Goal: Transaction & Acquisition: Purchase product/service

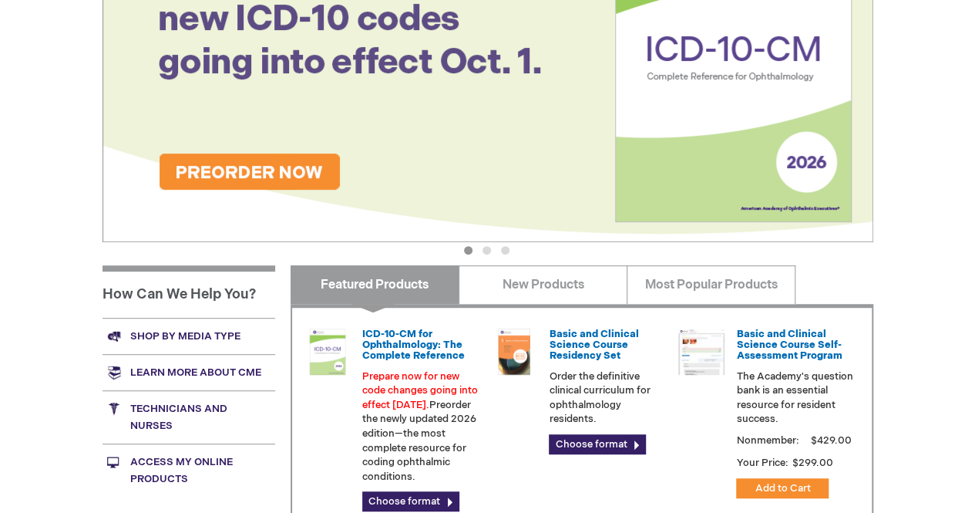
scroll to position [497, 0]
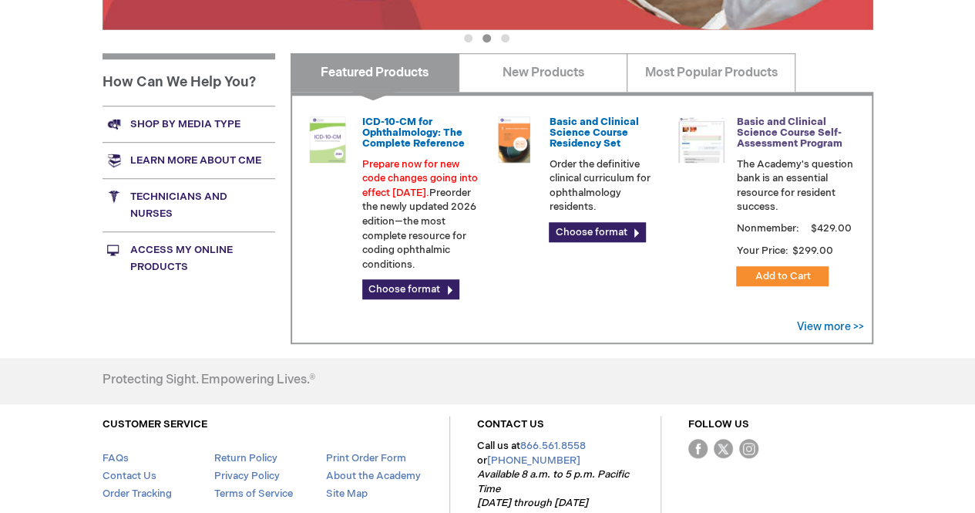
click at [782, 129] on link "Basic and Clinical Science Course Self-Assessment Program" at bounding box center [789, 133] width 106 height 35
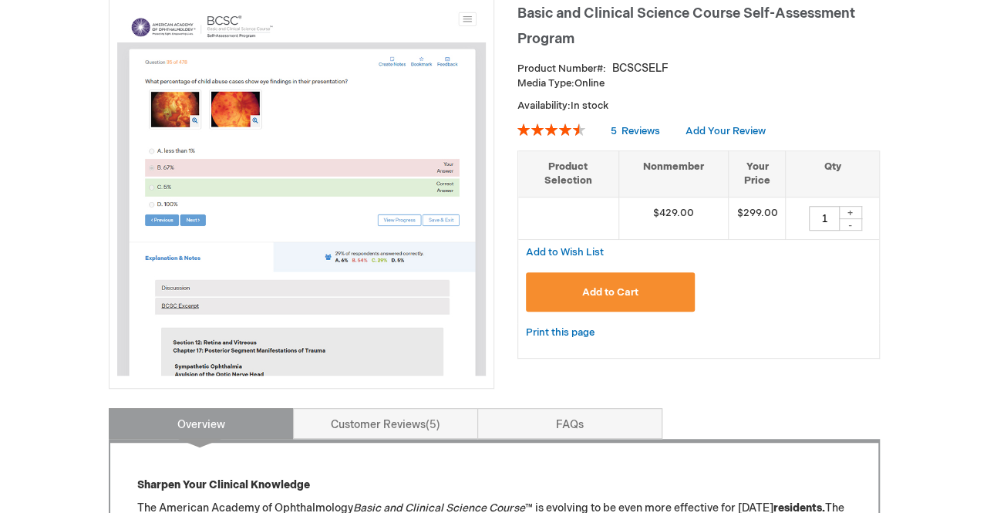
scroll to position [85, 0]
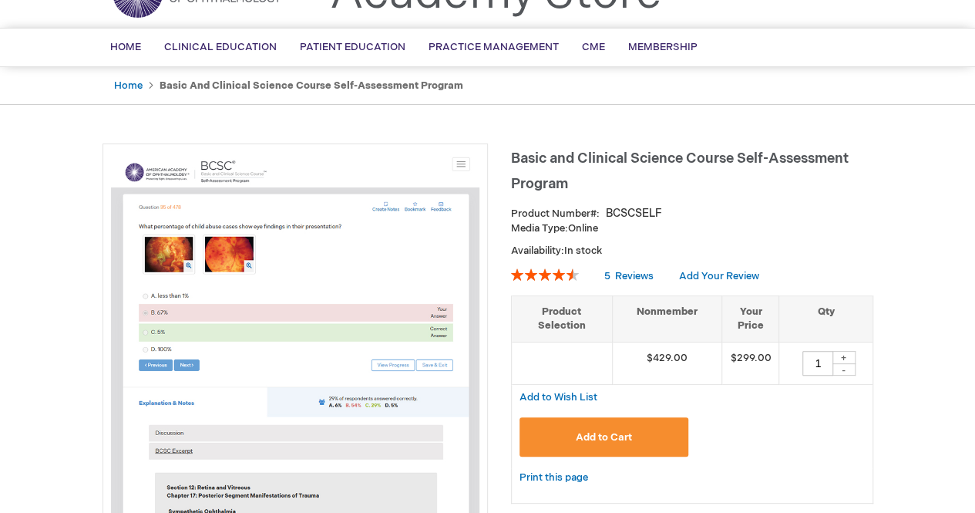
click at [592, 434] on span "Add to Cart" at bounding box center [604, 437] width 56 height 12
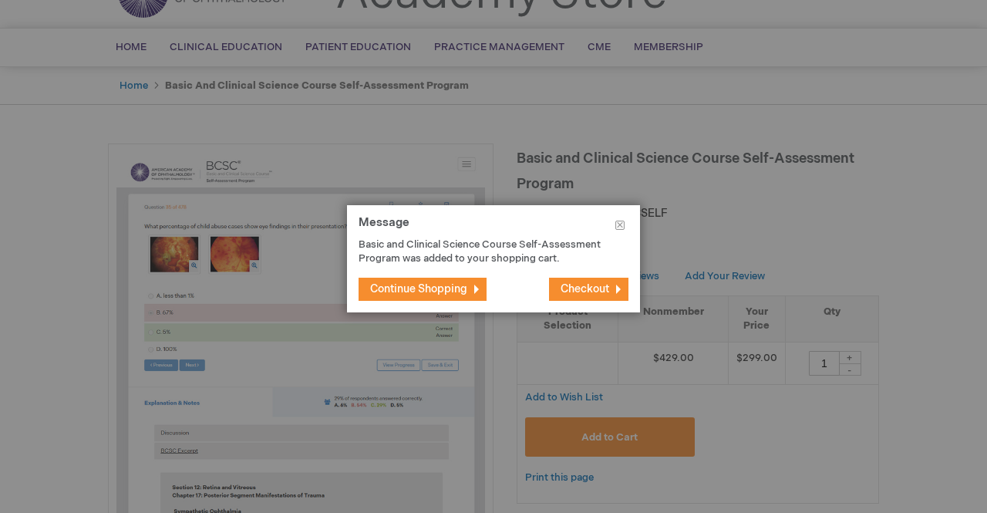
click at [589, 277] on button "Checkout" at bounding box center [588, 288] width 79 height 23
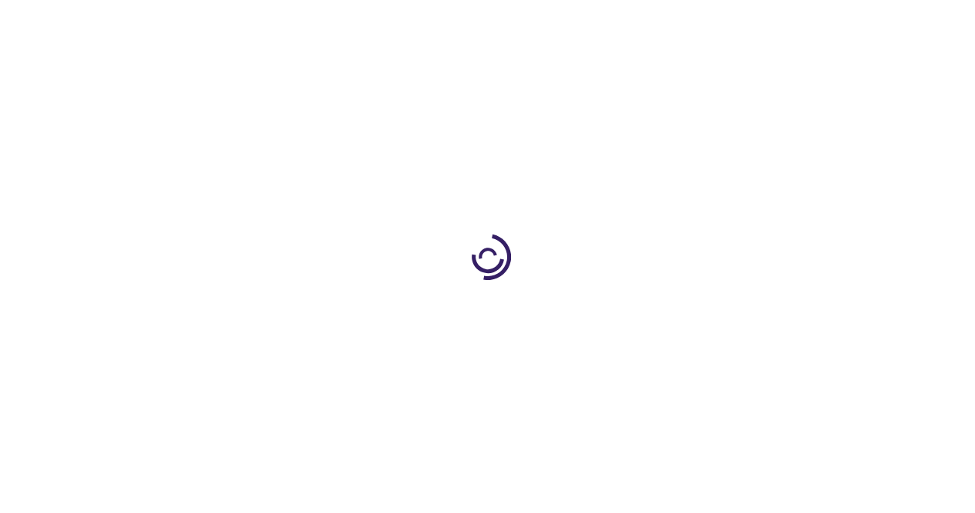
select select "US"
select select "12"
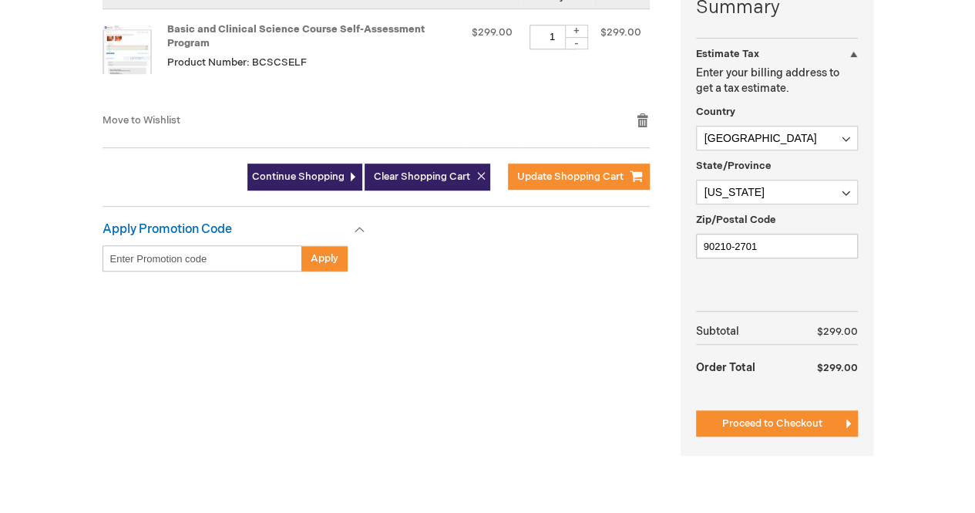
scroll to position [410, 0]
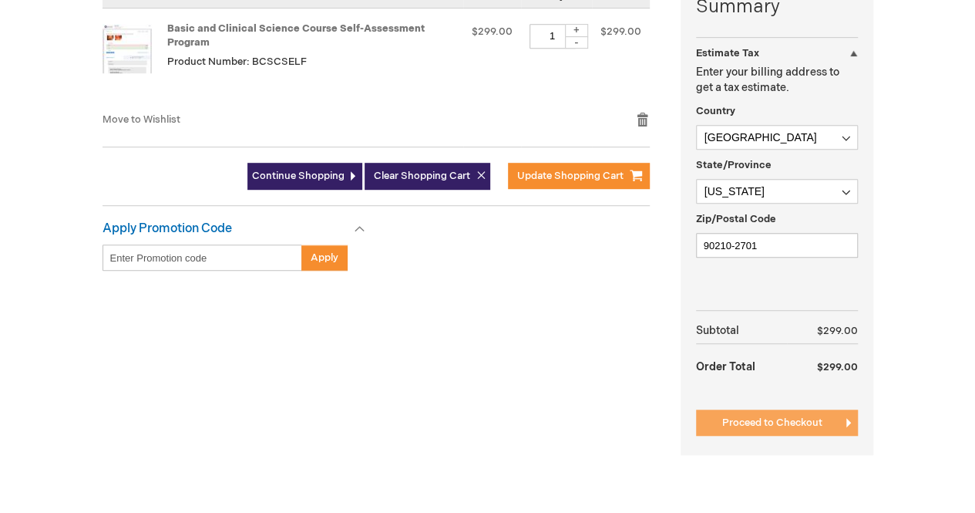
click at [719, 415] on button "Proceed to Checkout" at bounding box center [777, 422] width 162 height 26
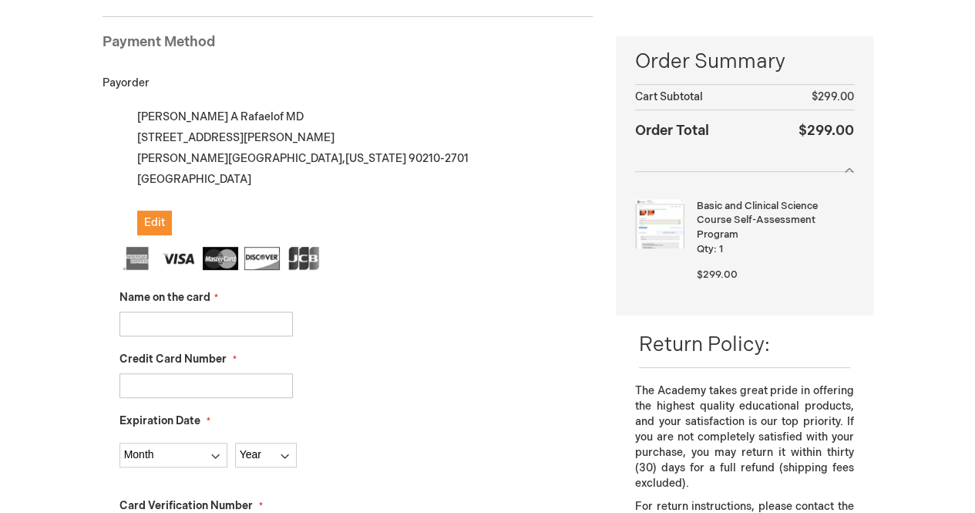
click at [232, 321] on input "Name on the card" at bounding box center [205, 323] width 173 height 25
type input "[PERSON_NAME]"
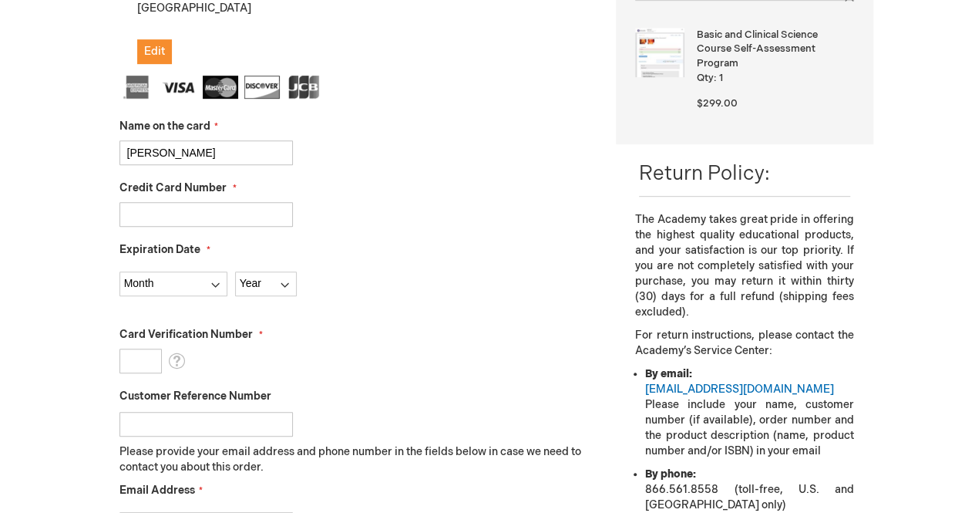
scroll to position [382, 0]
type input "4147202545115568"
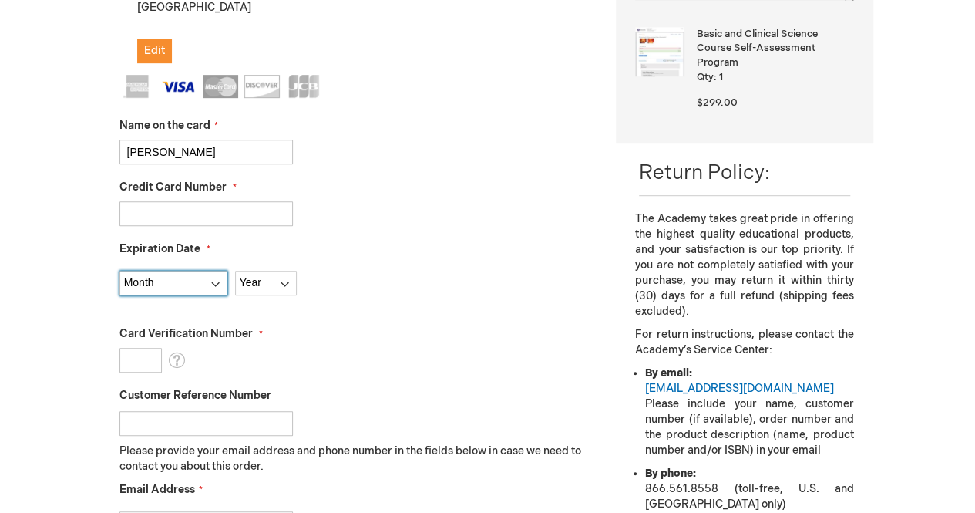
click at [173, 282] on select "Month 01 - January 02 - February 03 - March 04 - April 05 - May 06 - June 07 - …" at bounding box center [173, 283] width 108 height 25
select select "5"
click at [119, 271] on select "Month 01 - January 02 - February 03 - March 04 - April 05 - May 06 - June 07 - …" at bounding box center [173, 283] width 108 height 25
select select "2027"
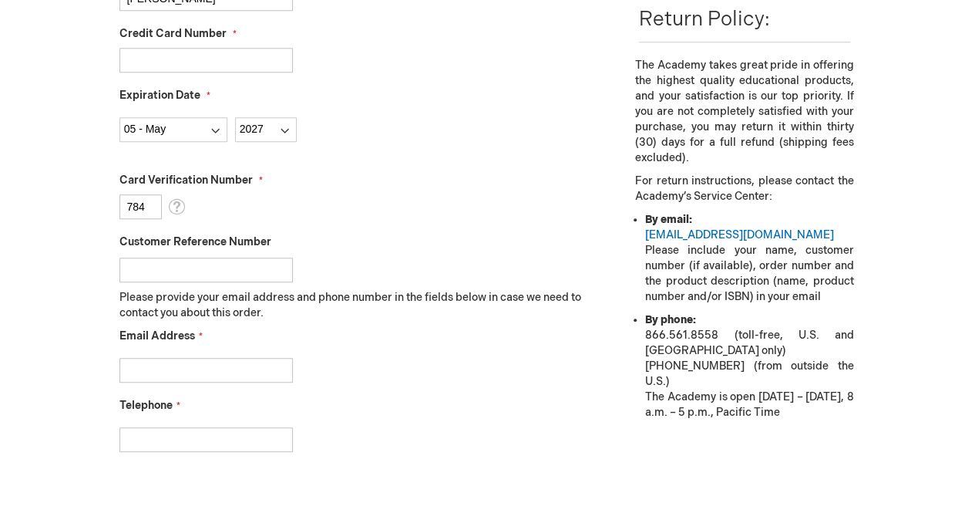
scroll to position [536, 0]
type input "784"
click at [218, 377] on input "Email Address" at bounding box center [205, 369] width 173 height 25
type input "mrafaelof@gmail.com"
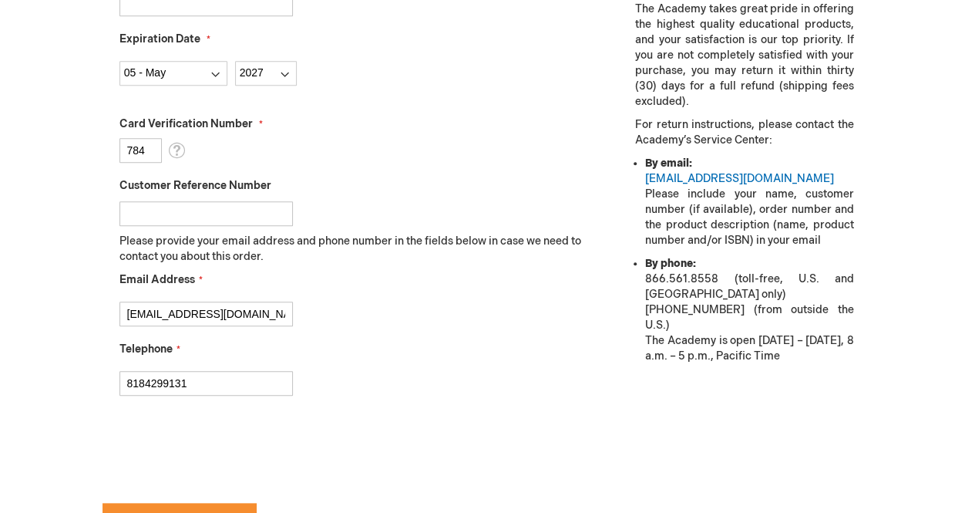
scroll to position [593, 0]
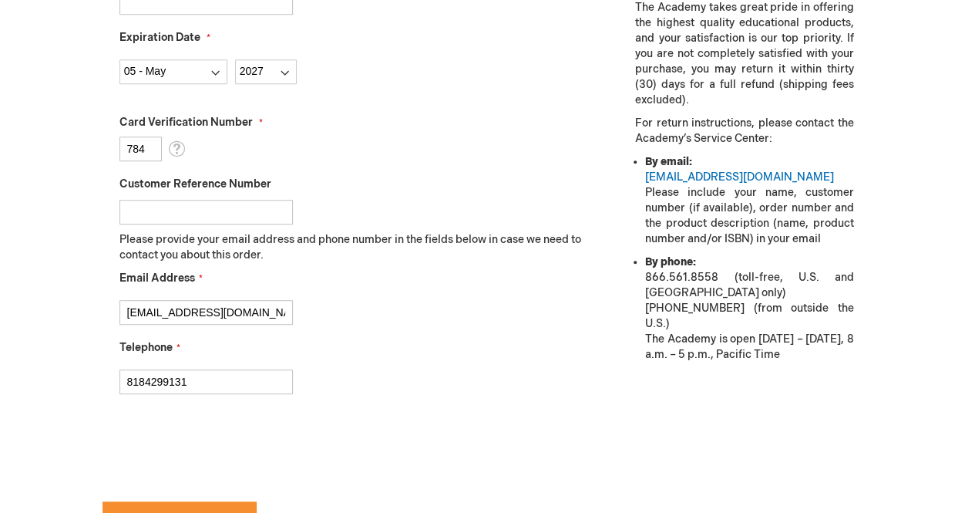
type input "8184299131"
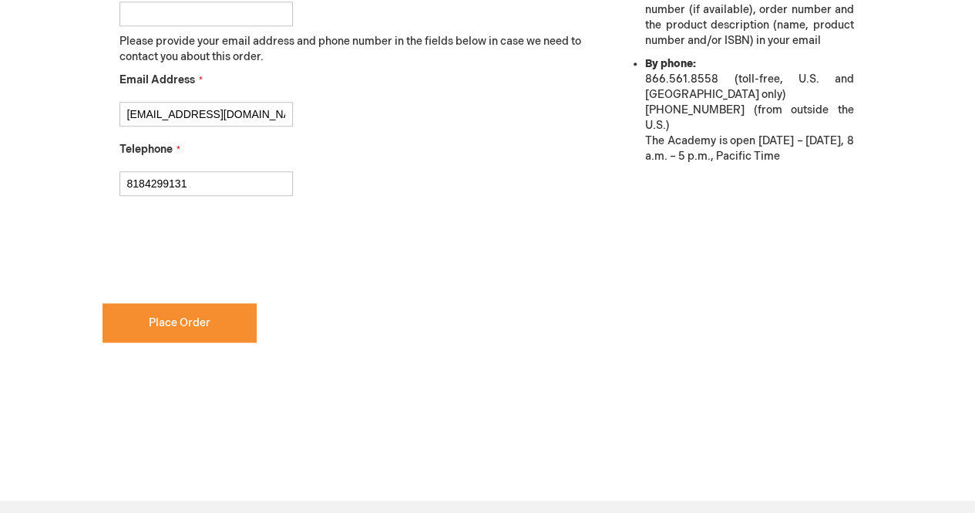
checkbox input "true"
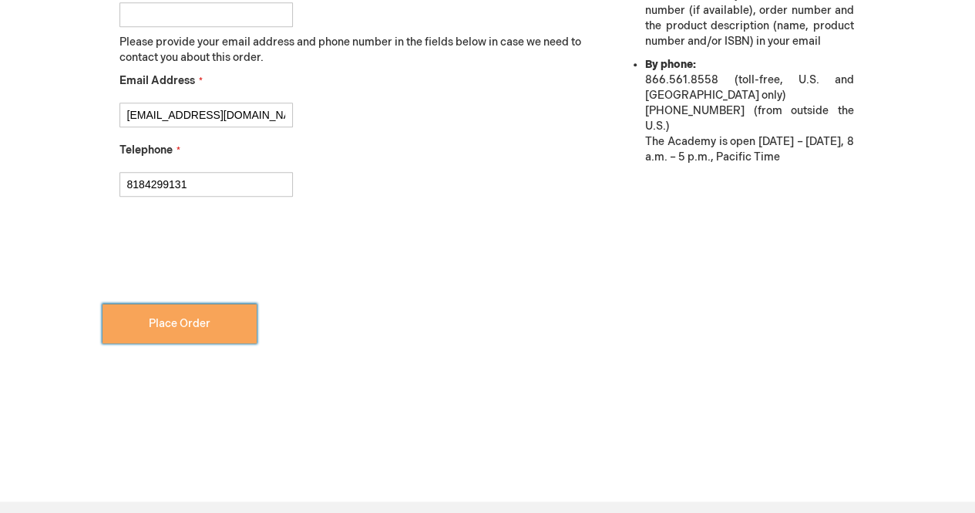
click at [177, 318] on span "Place Order" at bounding box center [180, 323] width 62 height 13
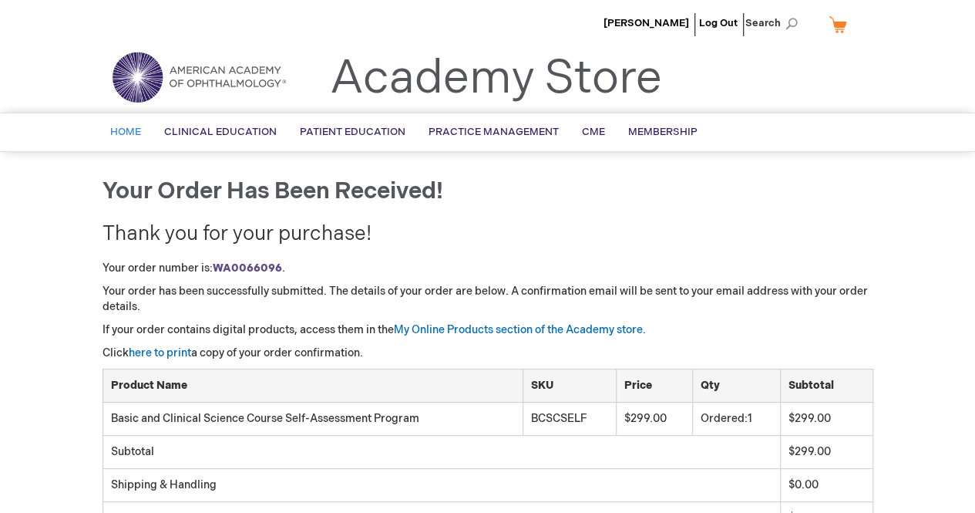
click at [126, 127] on span "Home" at bounding box center [125, 132] width 31 height 12
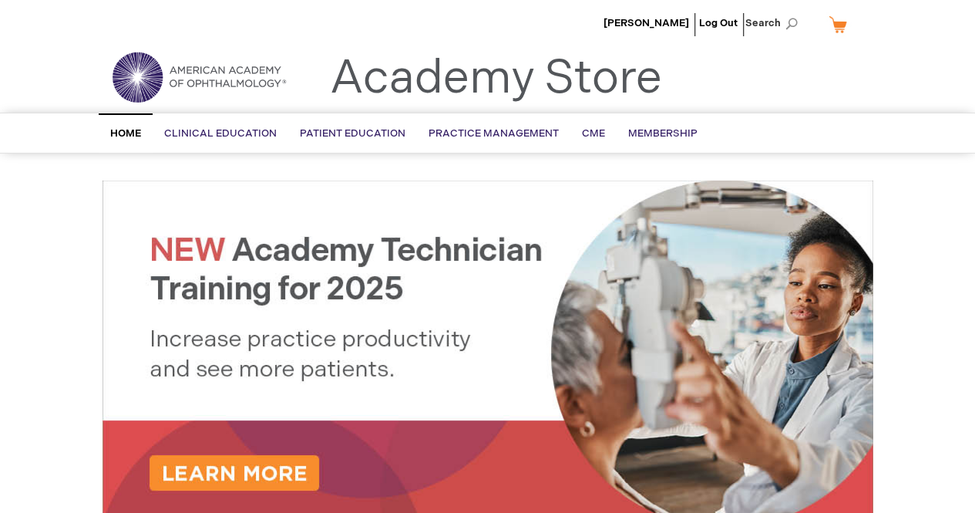
click at [658, 15] on li "[PERSON_NAME]" at bounding box center [646, 23] width 93 height 46
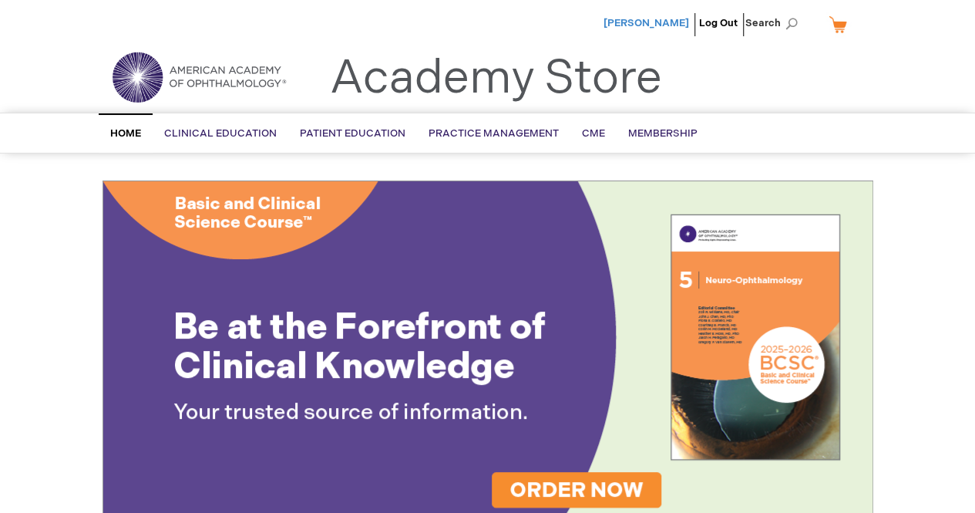
click at [645, 29] on span "[PERSON_NAME]" at bounding box center [646, 23] width 86 height 12
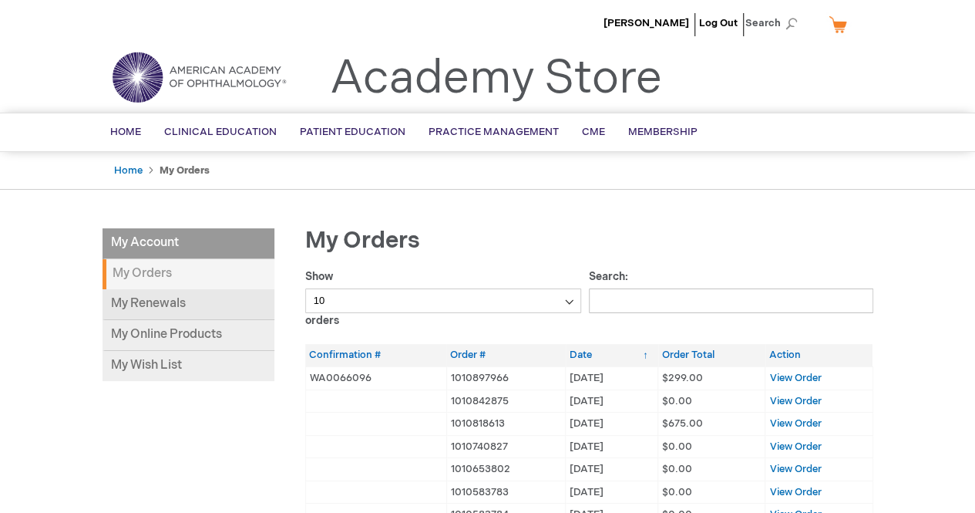
click at [159, 301] on link "My Renewals" at bounding box center [189, 304] width 172 height 31
click at [216, 67] on img at bounding box center [198, 76] width 185 height 55
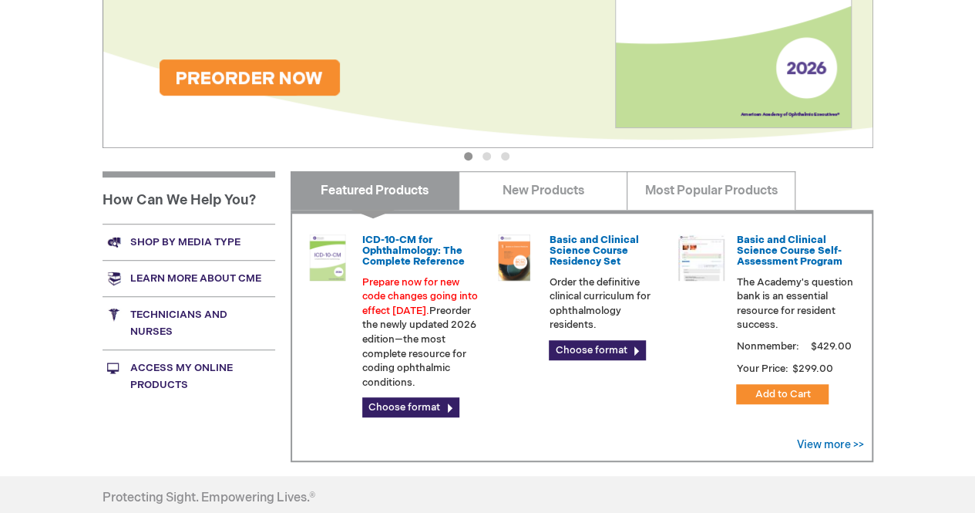
scroll to position [390, 0]
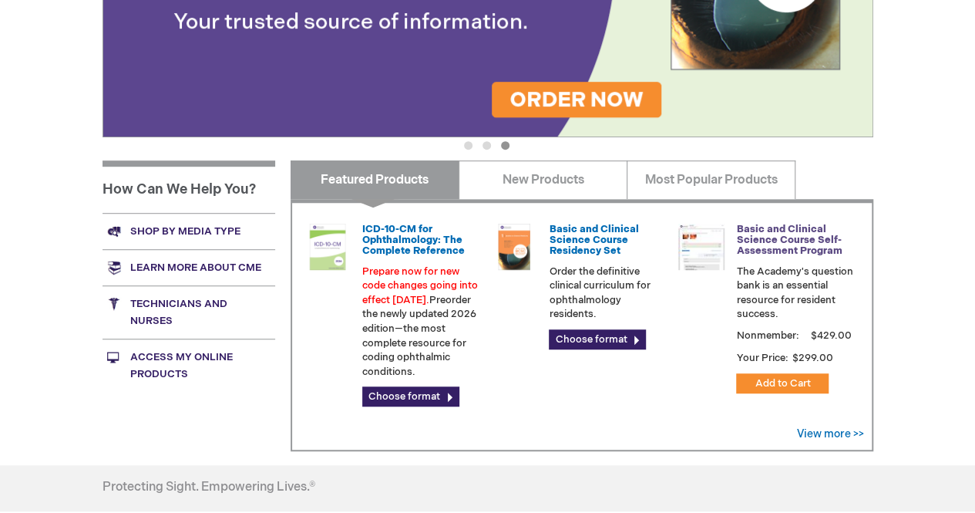
click at [771, 225] on link "Basic and Clinical Science Course Self-Assessment Program" at bounding box center [789, 240] width 106 height 35
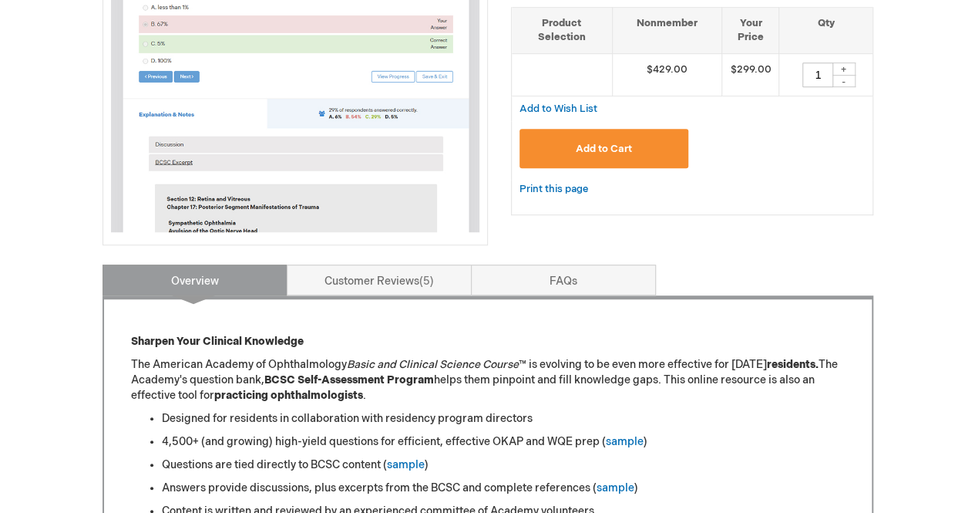
scroll to position [378, 0]
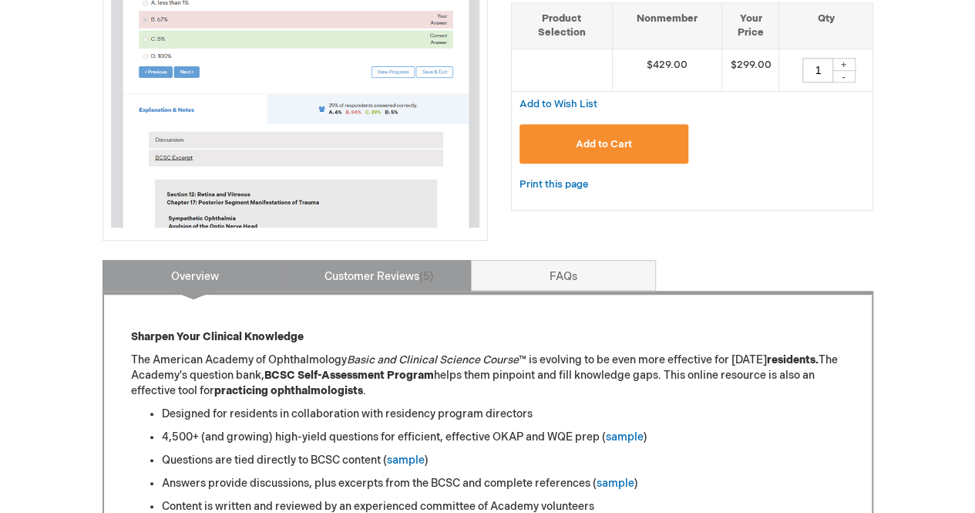
click at [393, 274] on link "Customer Reviews 5" at bounding box center [379, 275] width 185 height 31
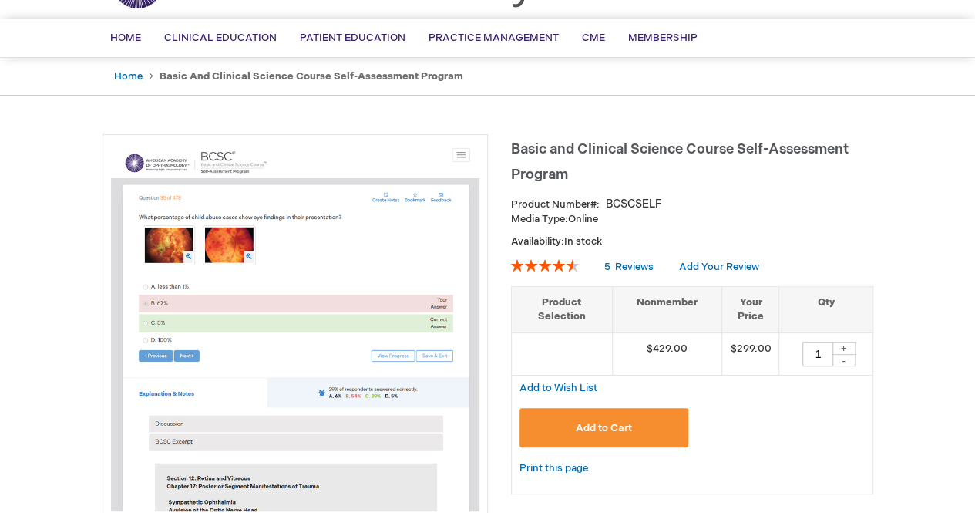
scroll to position [0, 0]
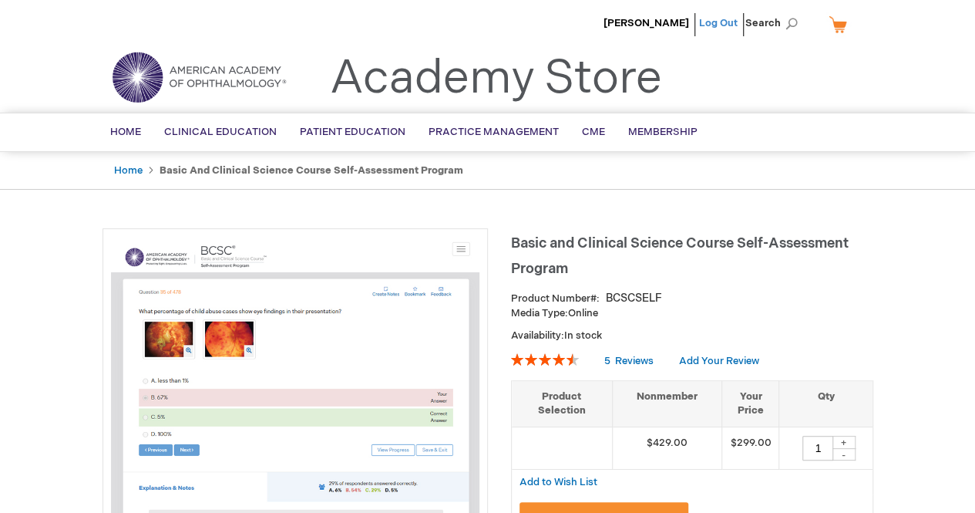
click at [712, 24] on link "Log Out" at bounding box center [718, 23] width 39 height 12
click at [715, 18] on link "Log Out" at bounding box center [718, 23] width 39 height 12
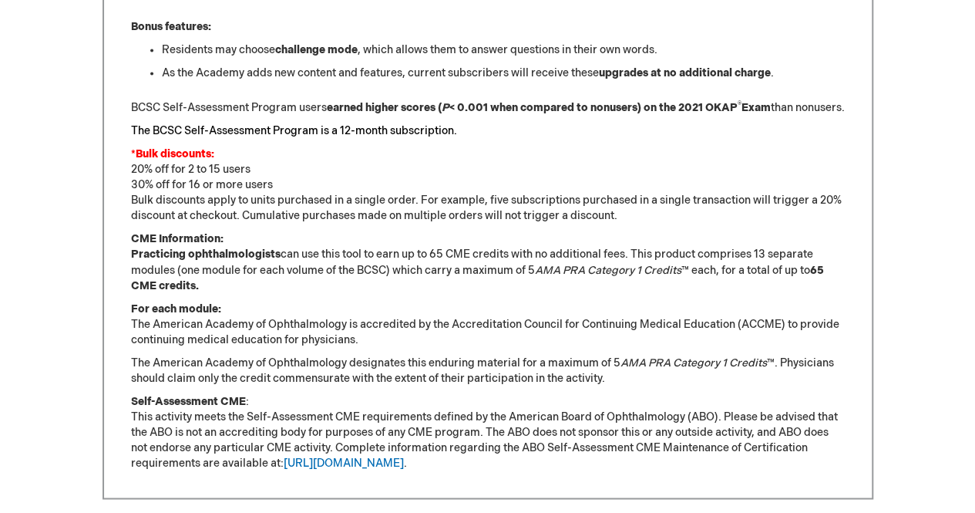
scroll to position [1169, 0]
